Goal: Task Accomplishment & Management: Use online tool/utility

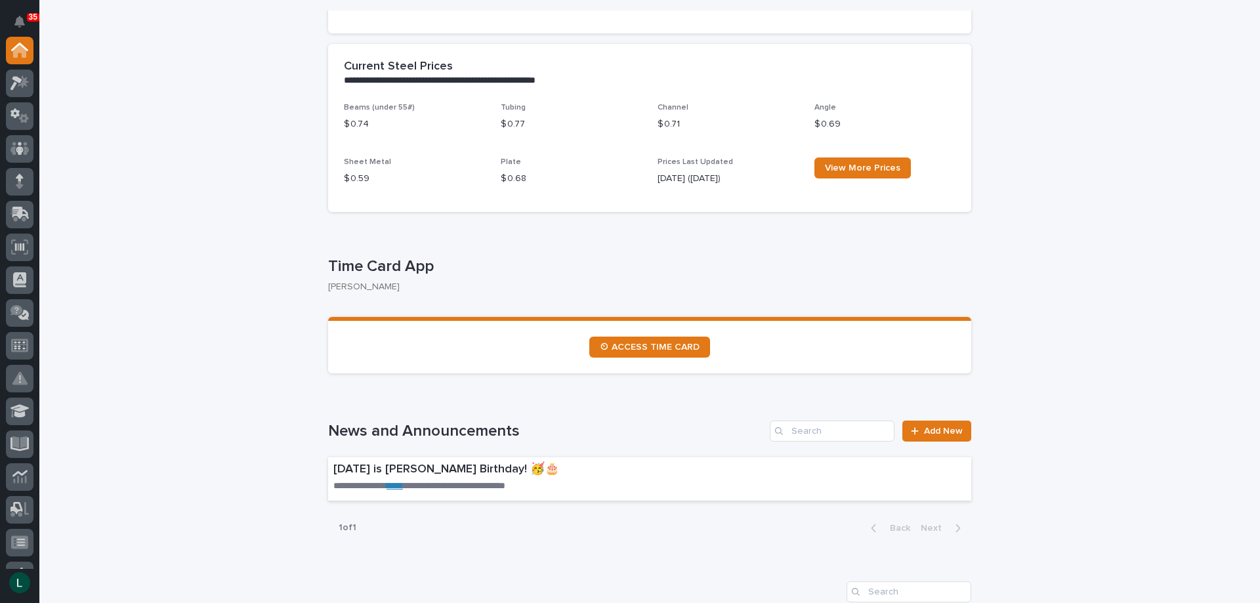
scroll to position [525, 0]
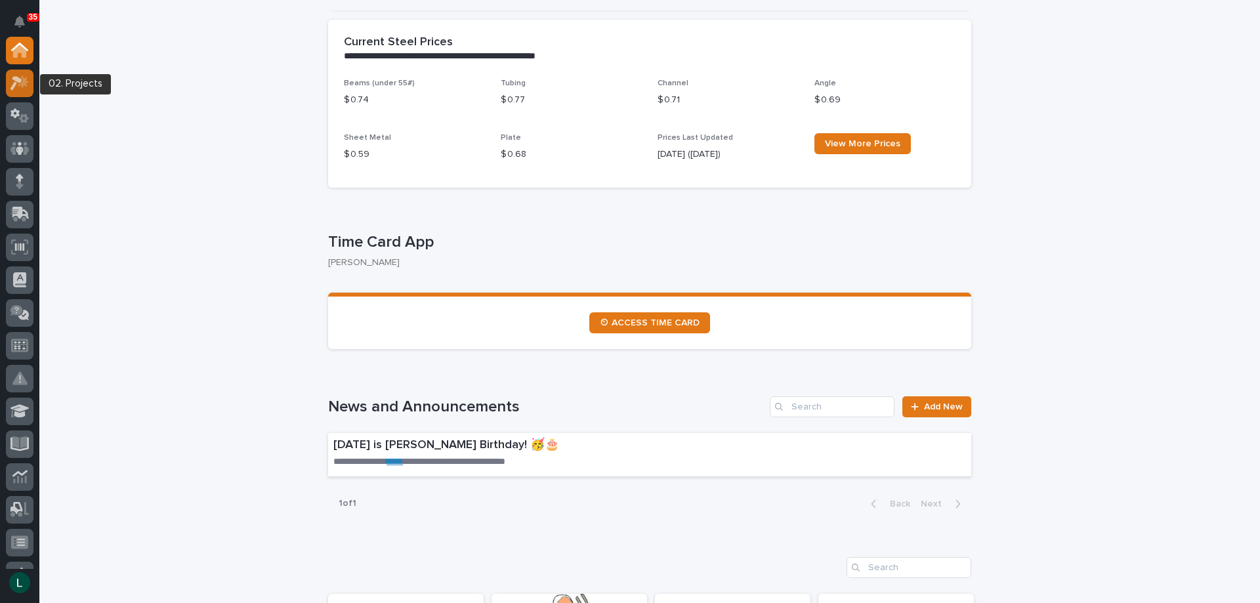
click at [20, 79] on icon at bounding box center [17, 83] width 12 height 14
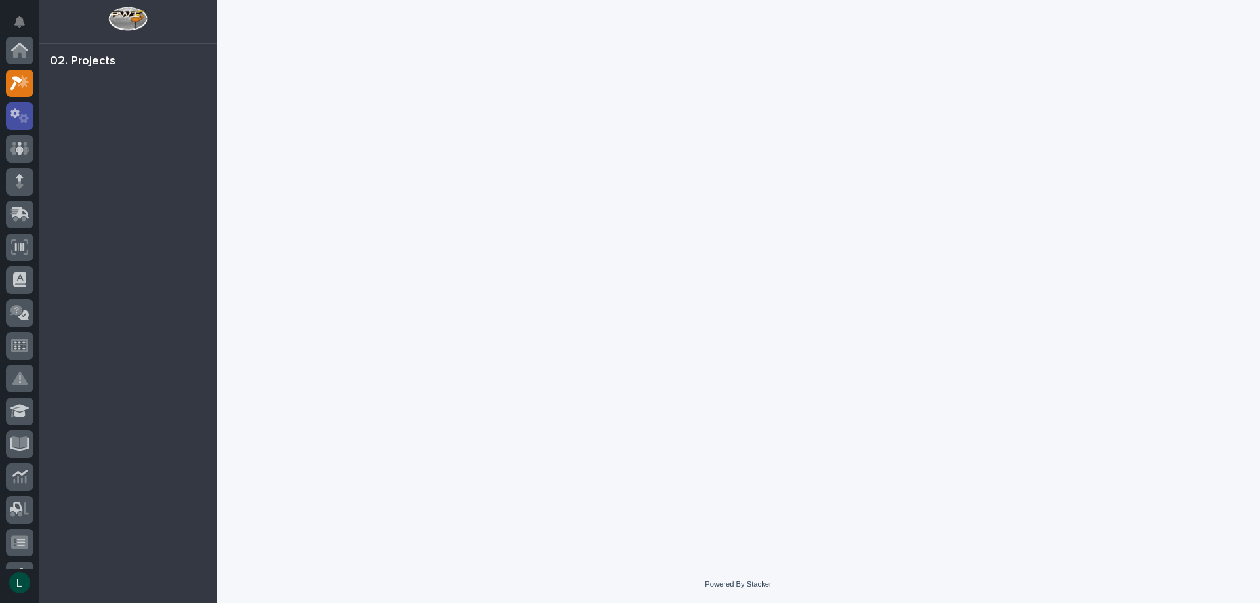
scroll to position [33, 0]
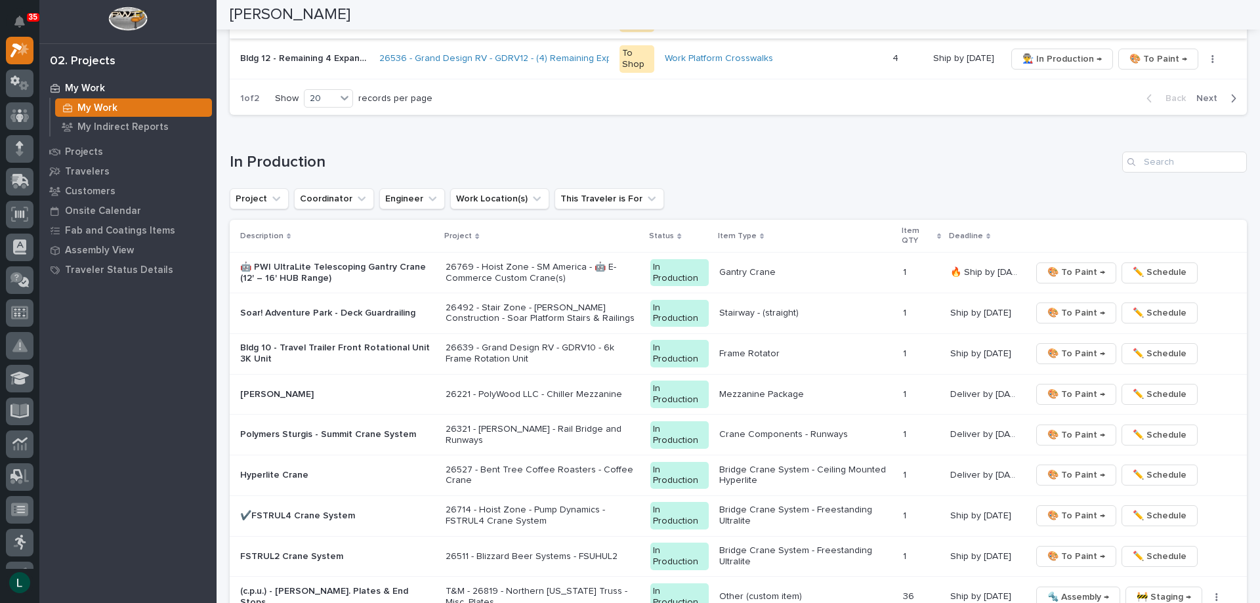
scroll to position [1116, 0]
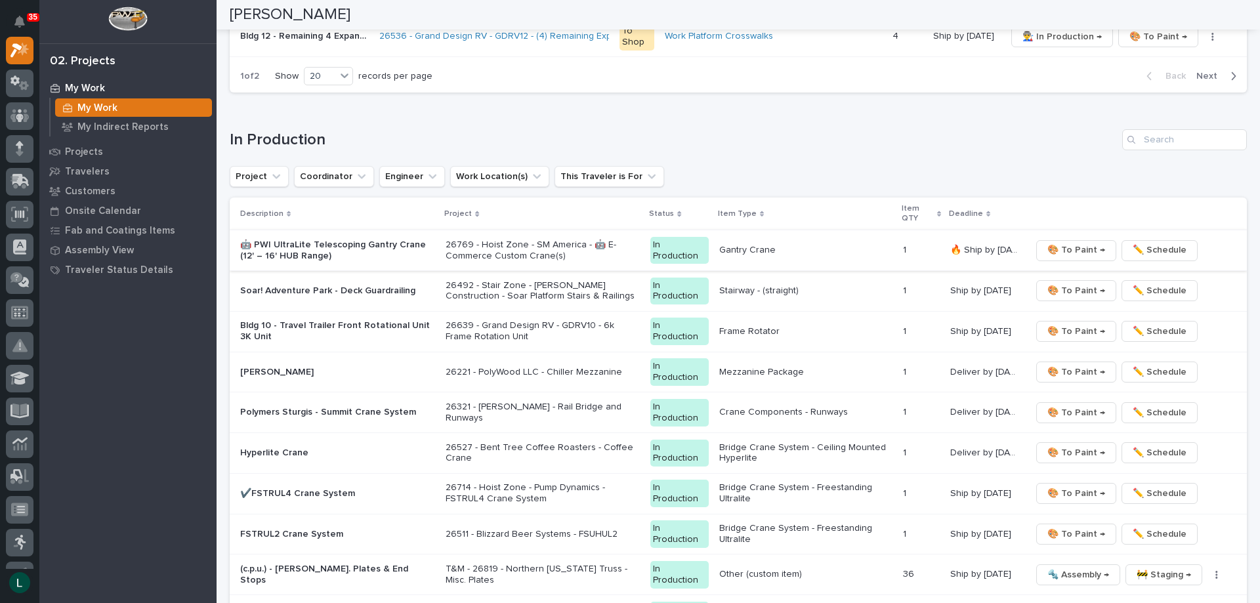
click at [1073, 246] on span "🎨 To Paint →" at bounding box center [1077, 250] width 58 height 16
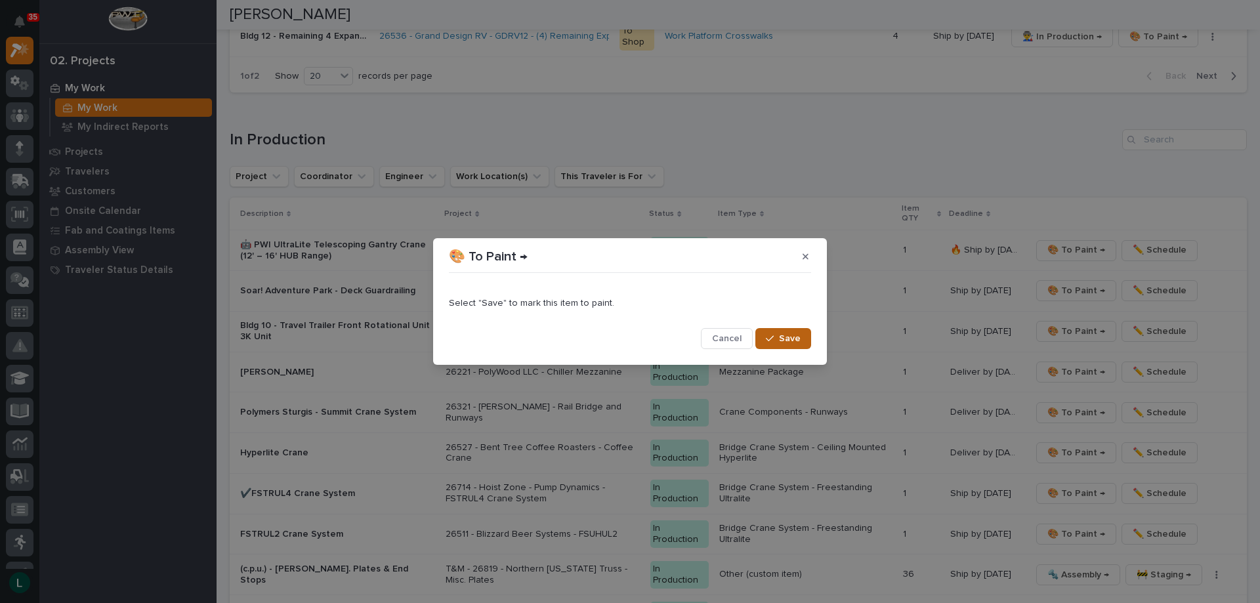
click at [790, 335] on span "Save" at bounding box center [790, 339] width 22 height 12
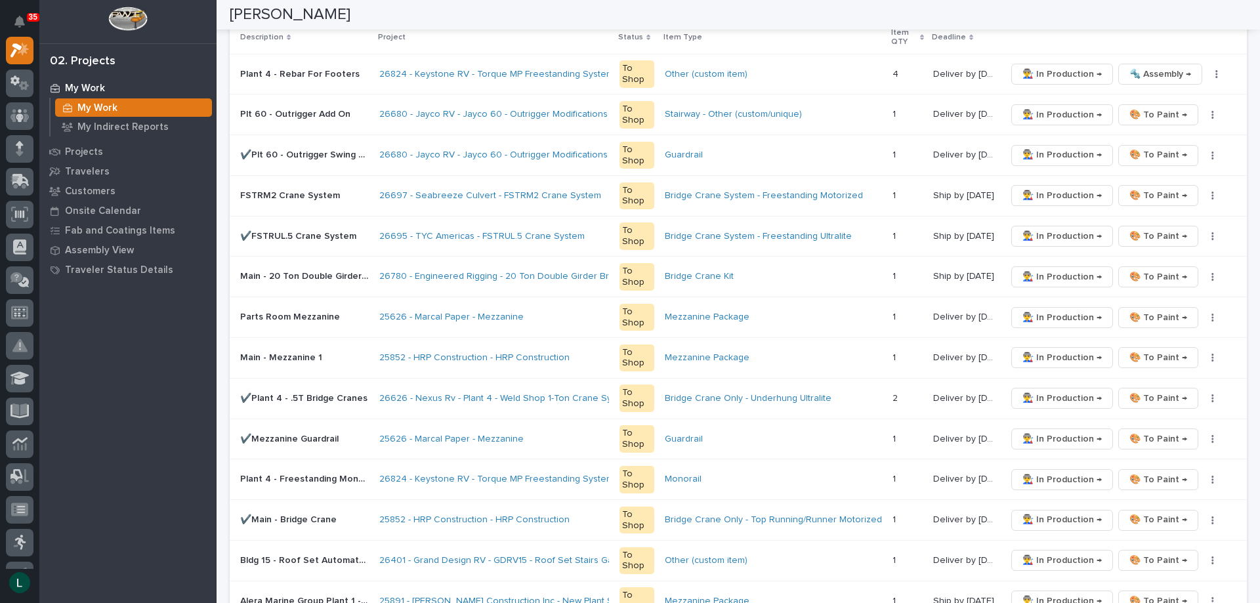
scroll to position [0, 0]
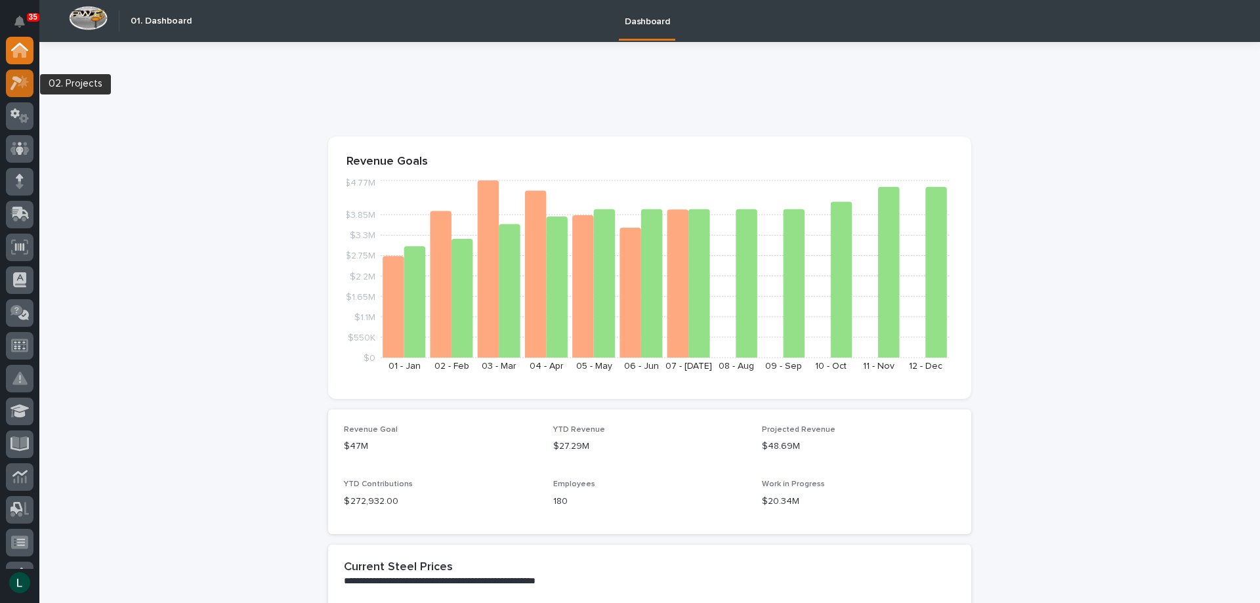
click at [23, 76] on icon at bounding box center [23, 81] width 11 height 13
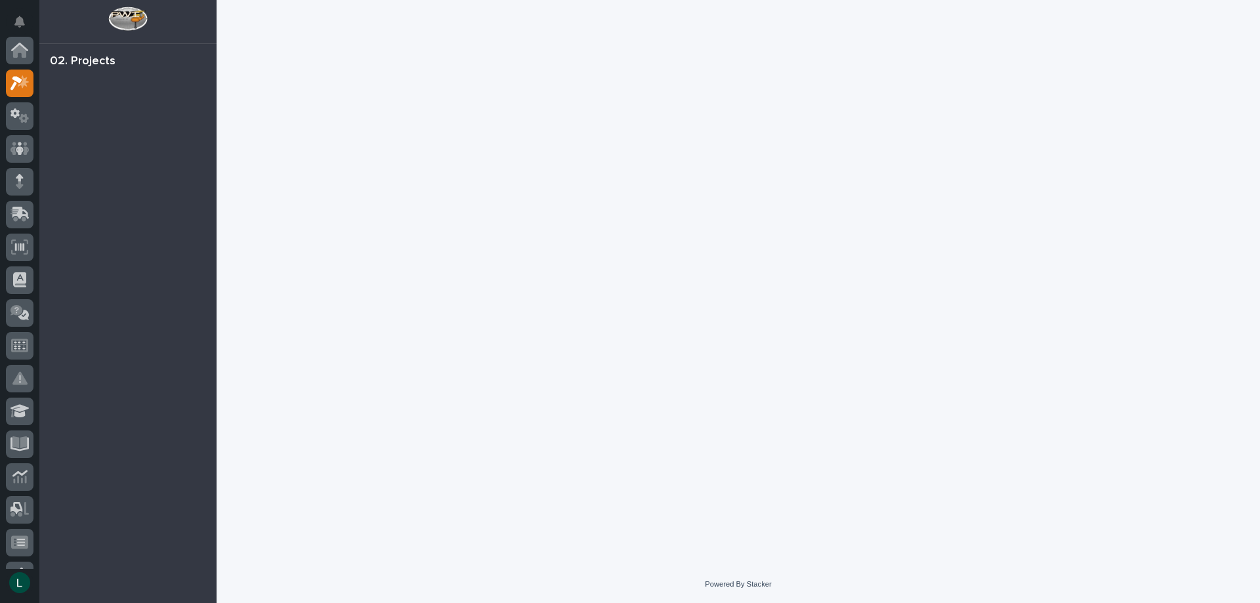
scroll to position [33, 0]
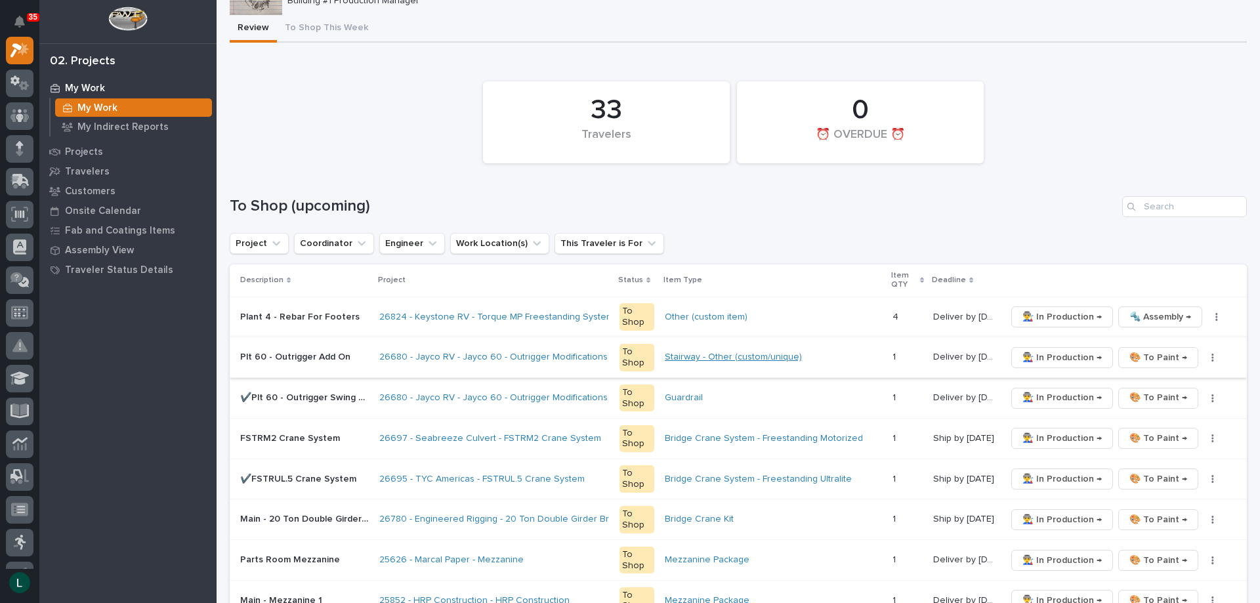
scroll to position [66, 0]
